Goal: Task Accomplishment & Management: Complete application form

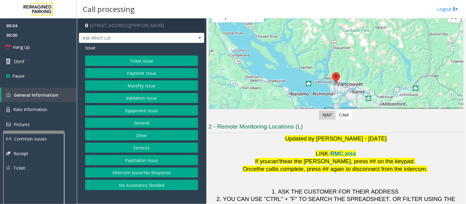
scroll to position [70, 0]
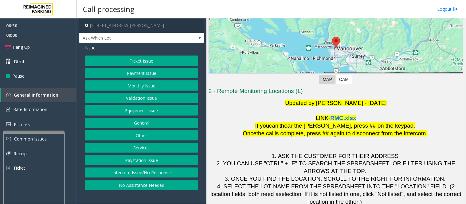
click at [167, 60] on button "Ticket Issue" at bounding box center [141, 61] width 113 height 10
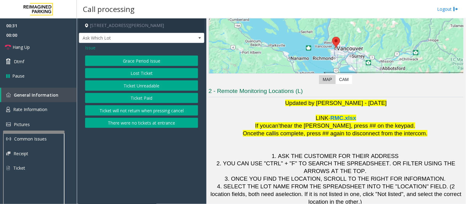
click at [161, 85] on button "Ticket Unreadable" at bounding box center [141, 85] width 113 height 10
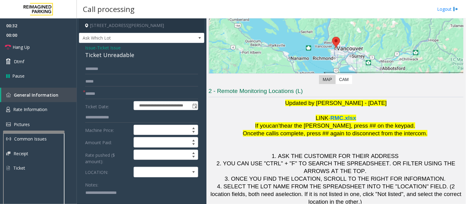
click at [128, 57] on div "Ticket Unreadable" at bounding box center [141, 55] width 113 height 8
copy div "Ticket Unreadable"
click at [141, 191] on textarea at bounding box center [139, 199] width 108 height 23
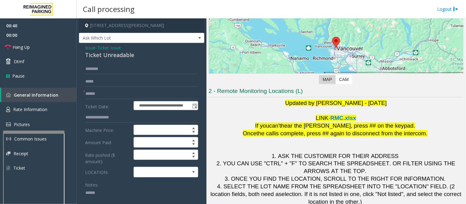
paste textarea "**********"
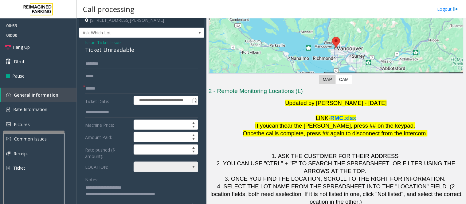
type textarea "**********"
click at [157, 164] on span at bounding box center [159, 167] width 51 height 10
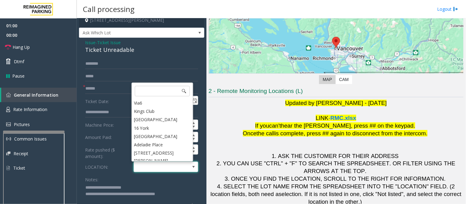
scroll to position [102, 0]
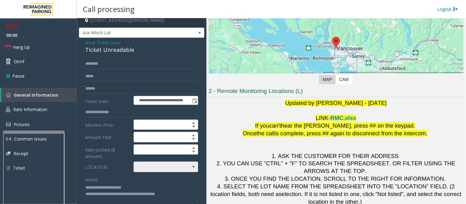
click at [181, 168] on span at bounding box center [166, 167] width 65 height 10
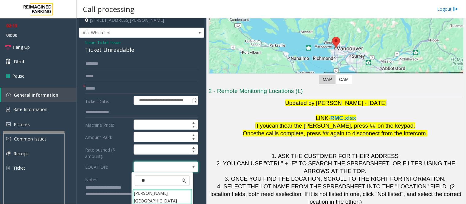
type input "***"
click at [175, 195] on Dundas "[PERSON_NAME][GEOGRAPHIC_DATA]" at bounding box center [162, 197] width 60 height 16
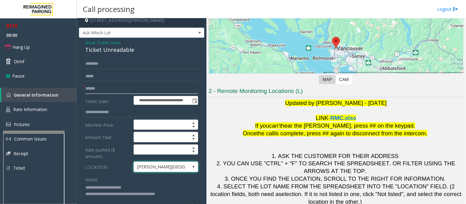
click at [134, 91] on input "text" at bounding box center [141, 89] width 113 height 10
click at [115, 64] on input "text" at bounding box center [141, 64] width 113 height 10
click at [121, 91] on input "text" at bounding box center [141, 89] width 113 height 10
type input "********"
click at [121, 68] on input "text" at bounding box center [141, 64] width 113 height 10
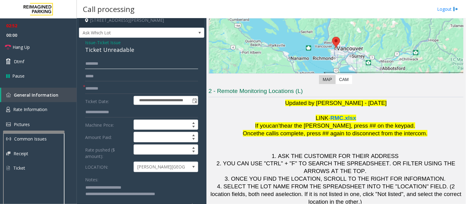
type input "*"
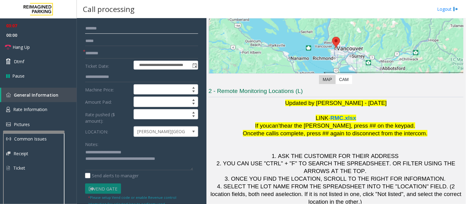
scroll to position [0, 0]
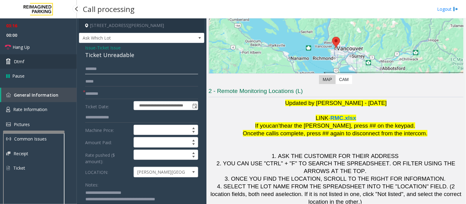
type input "******"
click at [29, 66] on link "Dtmf" at bounding box center [38, 61] width 77 height 14
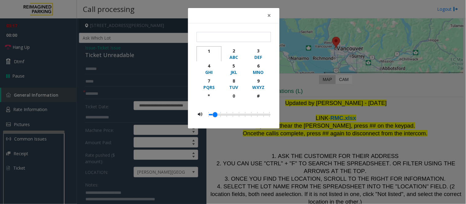
click at [211, 50] on div "1" at bounding box center [208, 51] width 17 height 6
type input "*"
click at [270, 14] on span "×" at bounding box center [269, 15] width 4 height 9
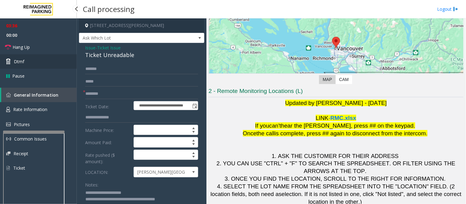
click at [36, 58] on link "Dtmf" at bounding box center [38, 61] width 77 height 14
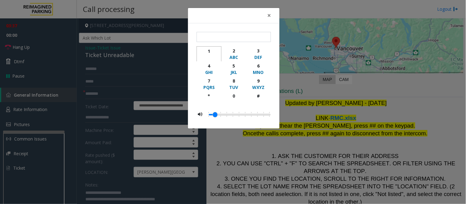
click at [212, 53] on div "1" at bounding box center [208, 51] width 17 height 6
type input "*"
click at [271, 14] on button "×" at bounding box center [269, 15] width 12 height 15
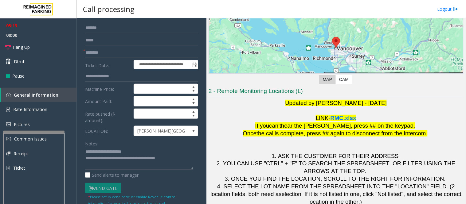
scroll to position [4, 0]
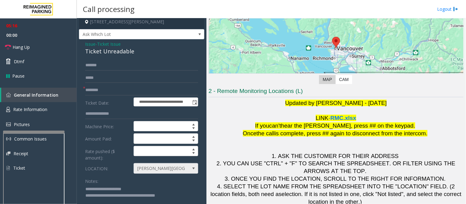
click at [177, 168] on span "[PERSON_NAME][GEOGRAPHIC_DATA]" at bounding box center [159, 169] width 51 height 10
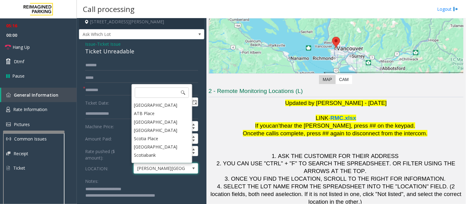
scroll to position [130, 0]
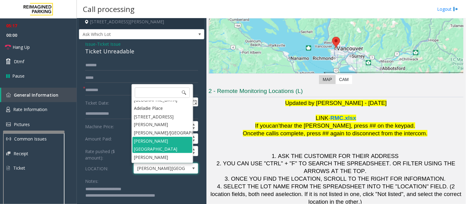
click at [177, 168] on span "[PERSON_NAME][GEOGRAPHIC_DATA]" at bounding box center [159, 169] width 51 height 10
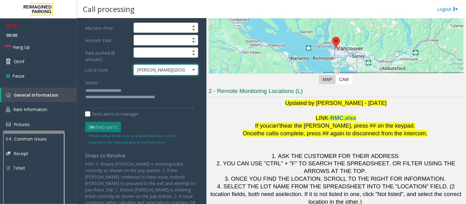
scroll to position [106, 0]
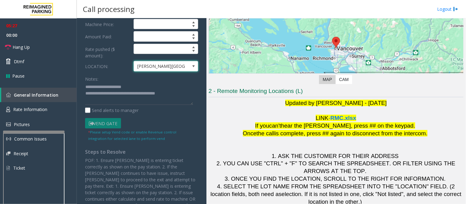
click at [182, 65] on span "[PERSON_NAME][GEOGRAPHIC_DATA]" at bounding box center [166, 66] width 65 height 10
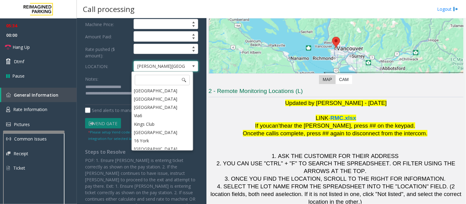
scroll to position [0, 0]
click at [191, 67] on span at bounding box center [193, 66] width 5 height 5
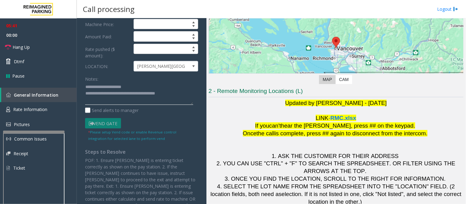
drag, startPoint x: 179, startPoint y: 93, endPoint x: 107, endPoint y: 95, distance: 72.5
click at [107, 95] on textarea at bounding box center [139, 93] width 108 height 23
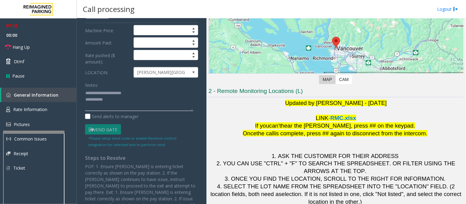
scroll to position [102, 0]
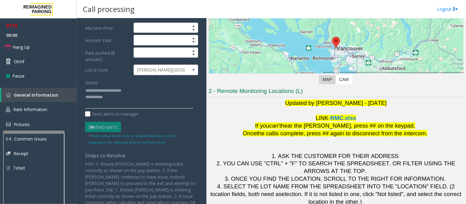
click at [154, 106] on textarea at bounding box center [139, 97] width 108 height 23
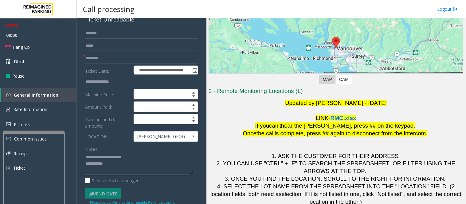
scroll to position [68, 0]
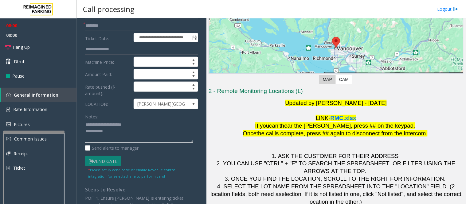
click at [143, 138] on textarea at bounding box center [139, 131] width 108 height 23
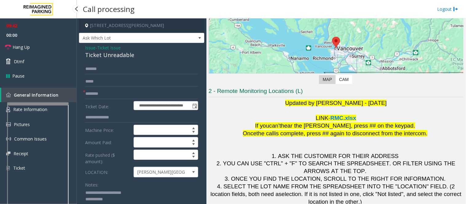
click at [49, 103] on div at bounding box center [37, 104] width 61 height 2
click at [122, 198] on textarea at bounding box center [139, 199] width 108 height 23
click at [143, 198] on textarea at bounding box center [139, 199] width 108 height 23
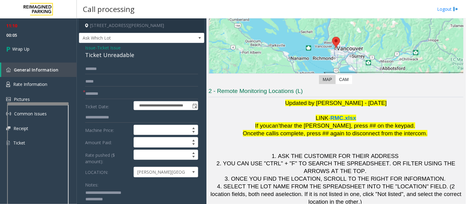
click at [123, 198] on textarea at bounding box center [139, 199] width 108 height 23
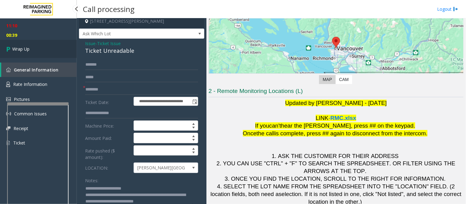
type textarea "**********"
click at [42, 48] on link "Wrap Up" at bounding box center [38, 49] width 77 height 18
